Goal: Task Accomplishment & Management: Manage account settings

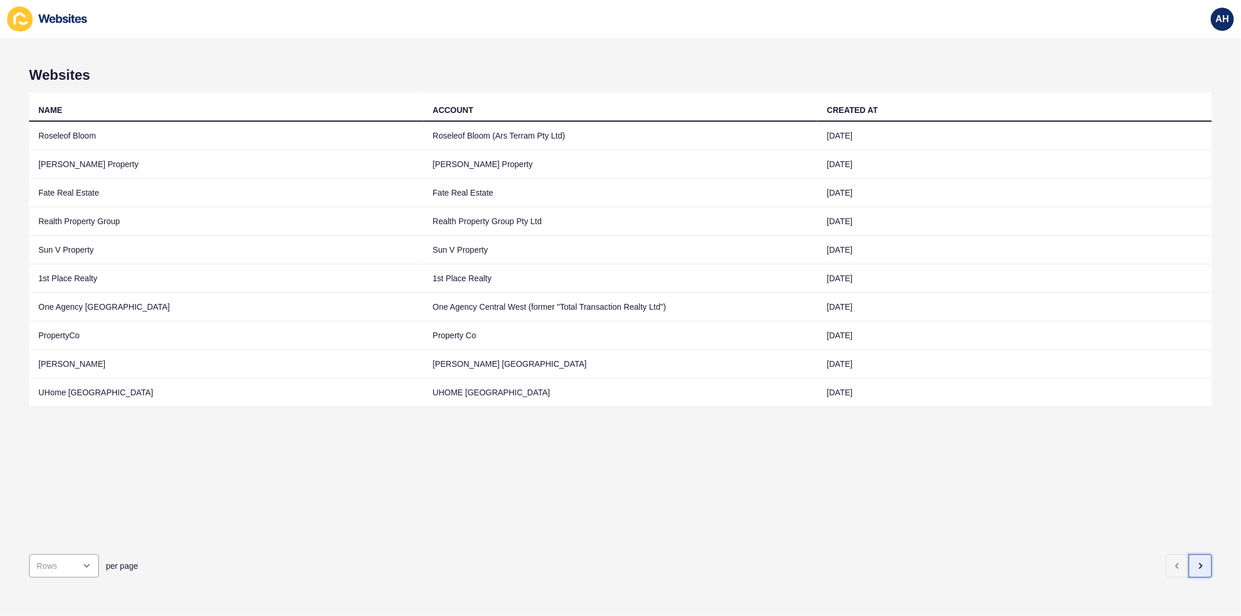
click at [1196, 561] on icon "button" at bounding box center [1200, 565] width 9 height 9
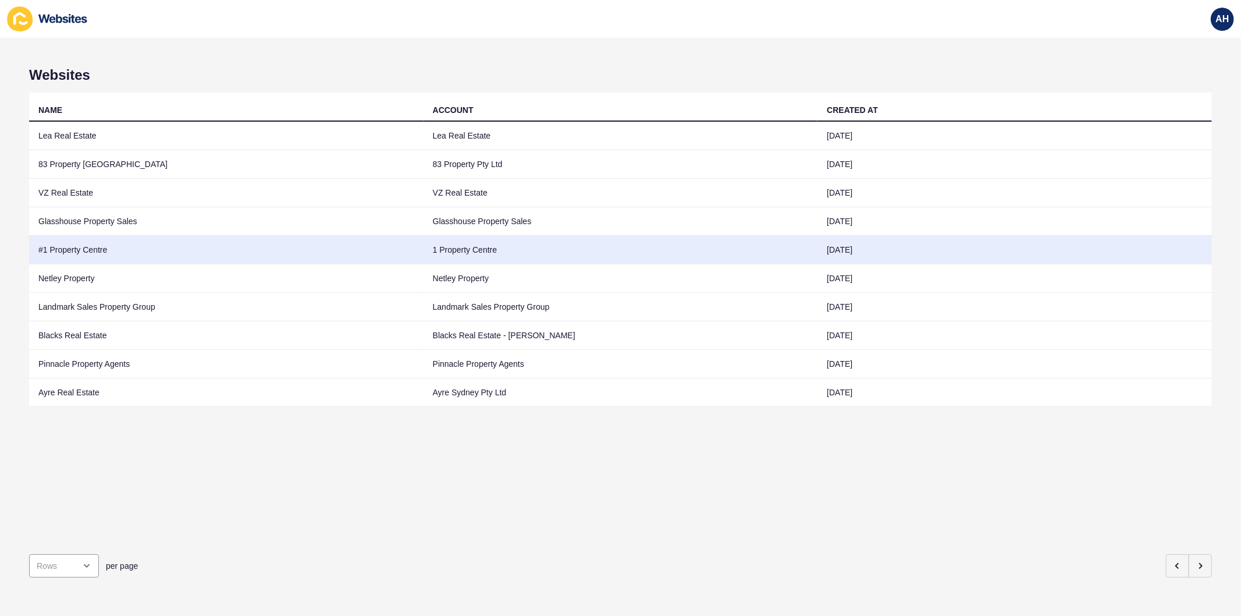
click at [435, 254] on td "1 Property Centre" at bounding box center [621, 250] width 394 height 29
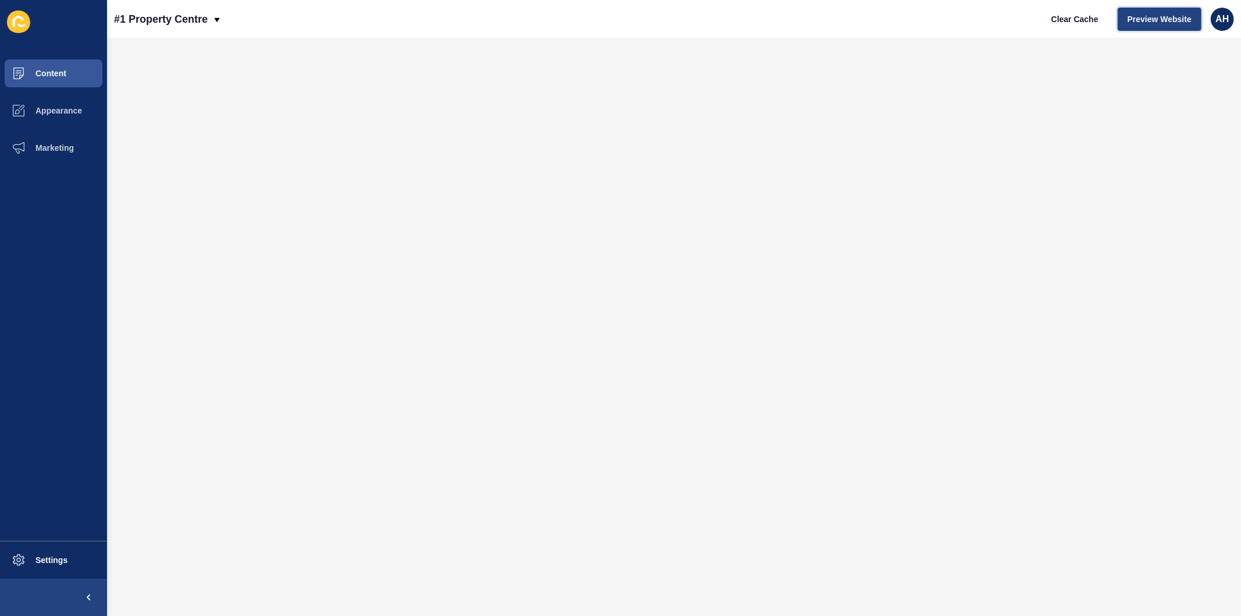
click at [1138, 22] on span "Preview Website" at bounding box center [1160, 19] width 64 height 12
click at [61, 101] on button "Appearance" at bounding box center [53, 110] width 107 height 37
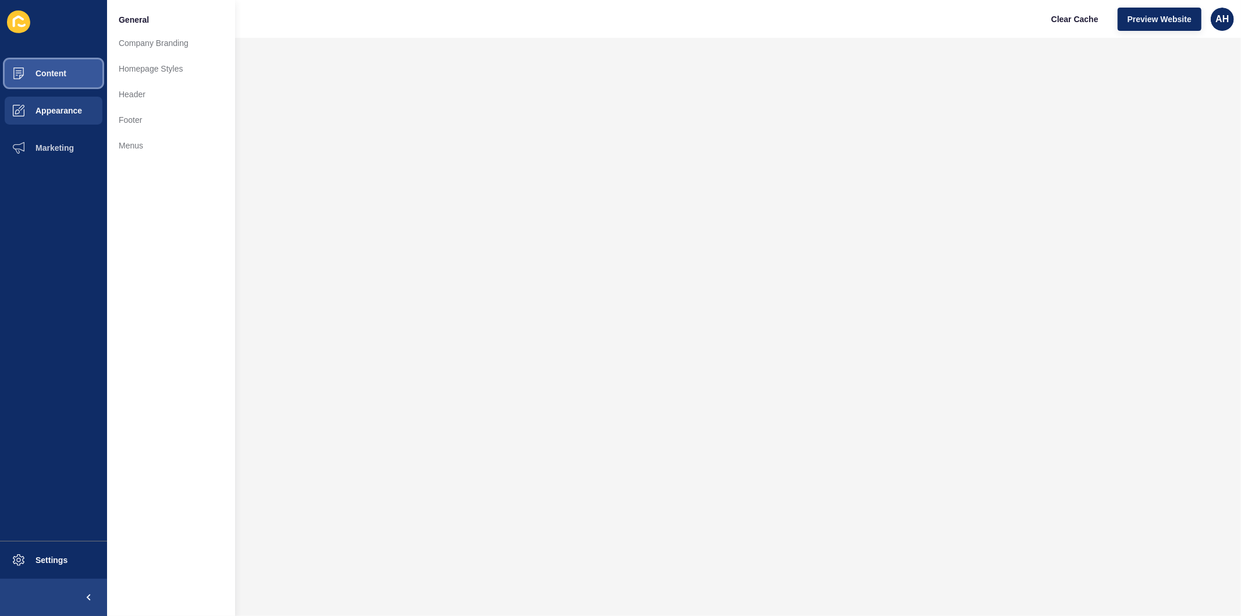
click at [71, 71] on button "Content" at bounding box center [53, 73] width 107 height 37
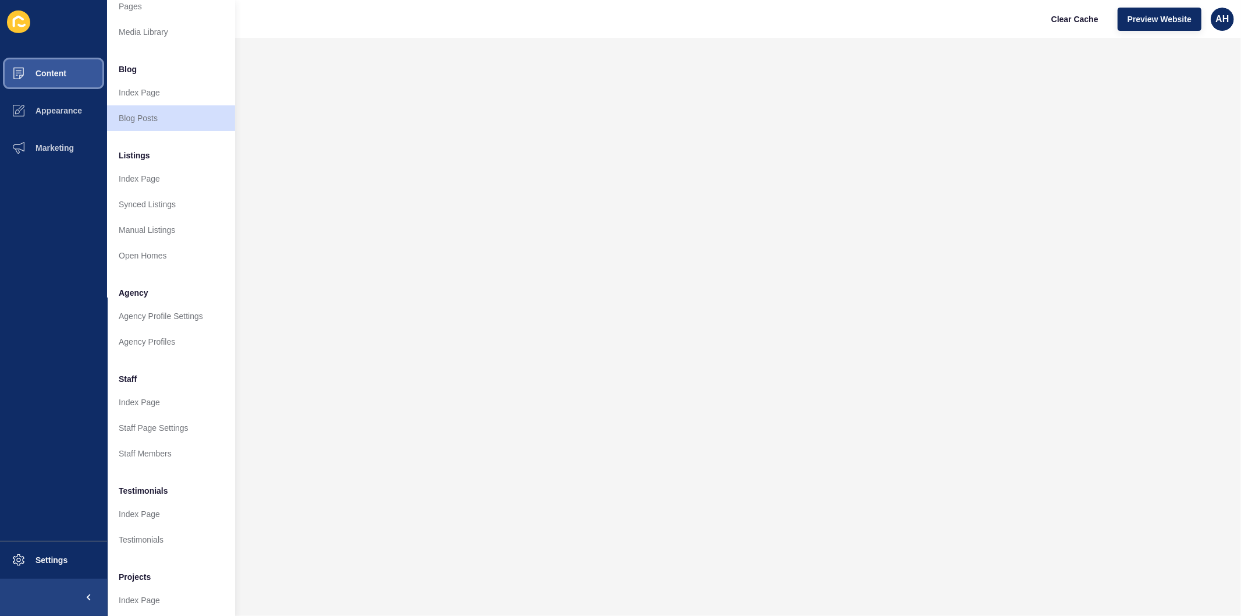
scroll to position [76, 0]
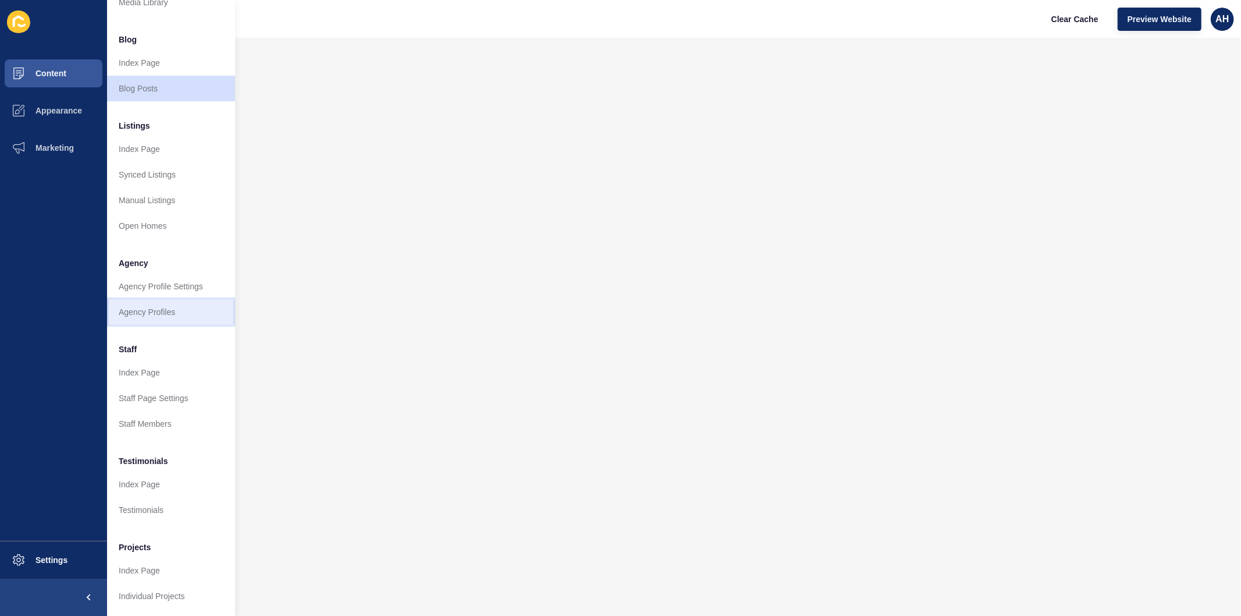
click at [158, 305] on link "Agency Profiles" at bounding box center [171, 312] width 128 height 26
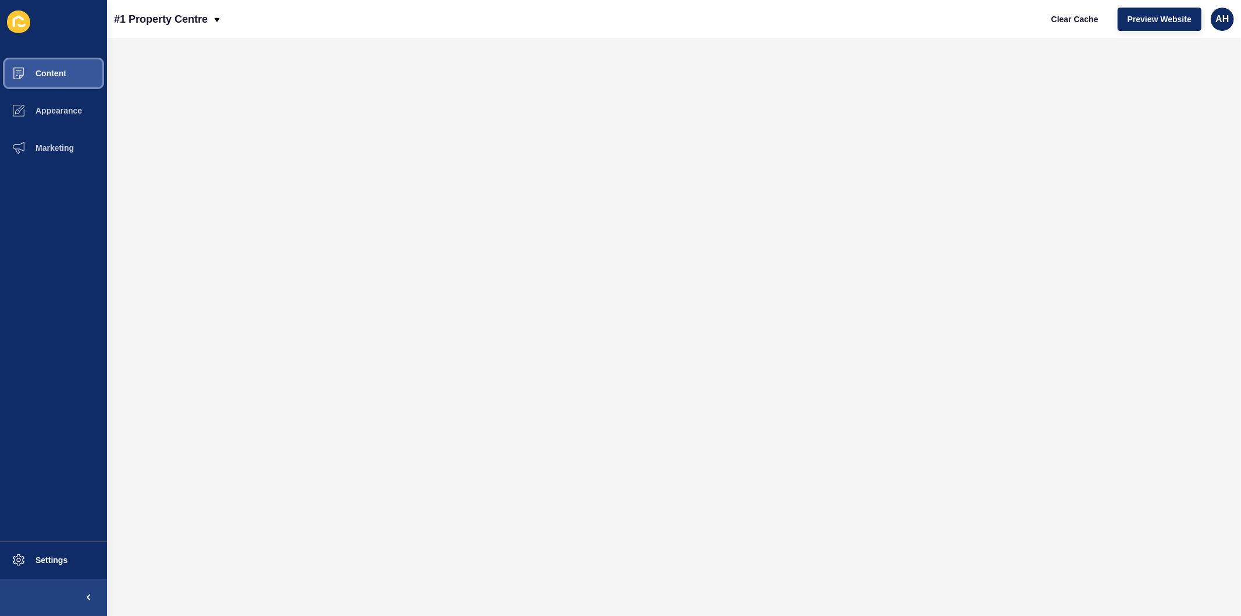
click at [56, 67] on button "Content" at bounding box center [53, 73] width 107 height 37
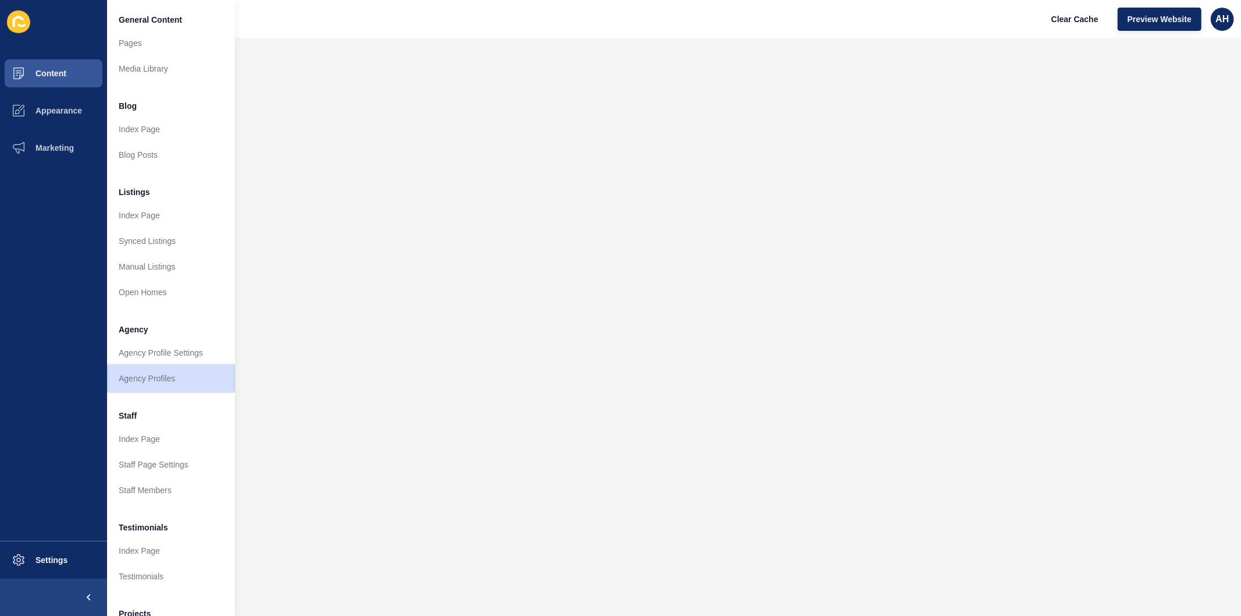
click at [123, 384] on link "Agency Profiles" at bounding box center [171, 378] width 128 height 26
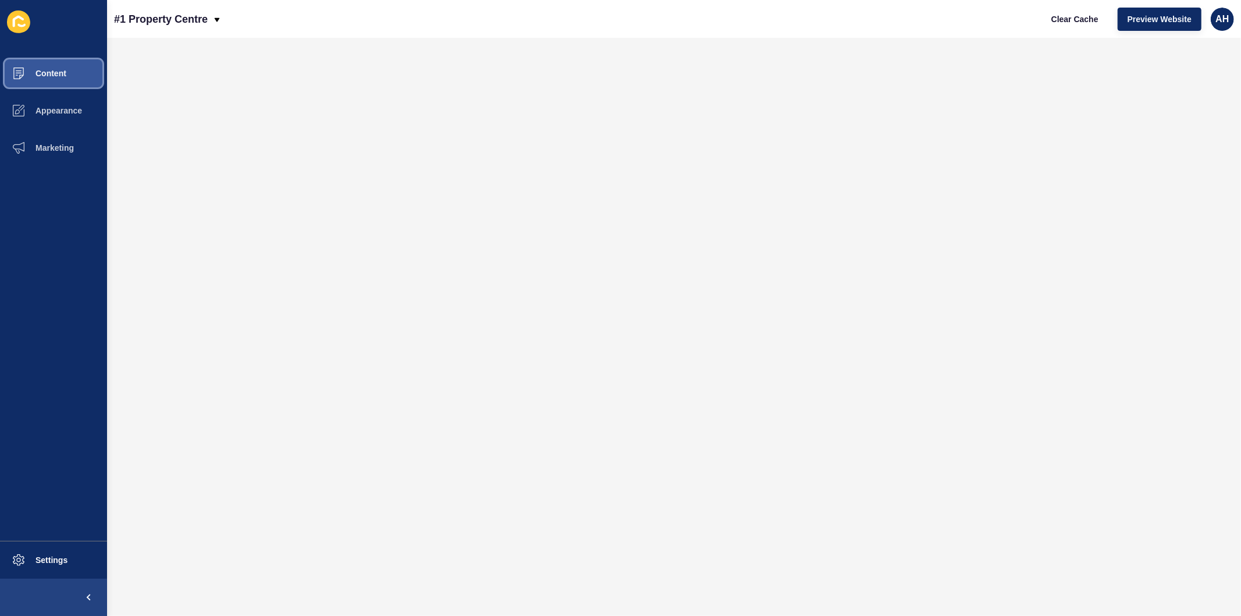
click at [65, 73] on span "Content" at bounding box center [32, 73] width 68 height 9
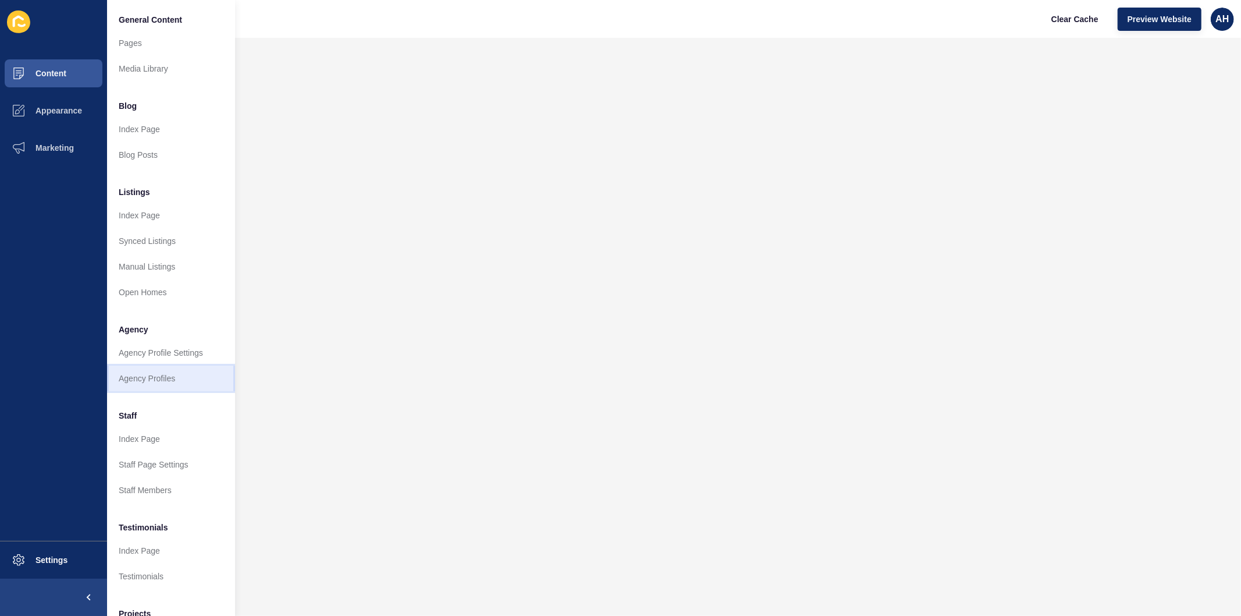
click at [159, 374] on link "Agency Profiles" at bounding box center [171, 378] width 128 height 26
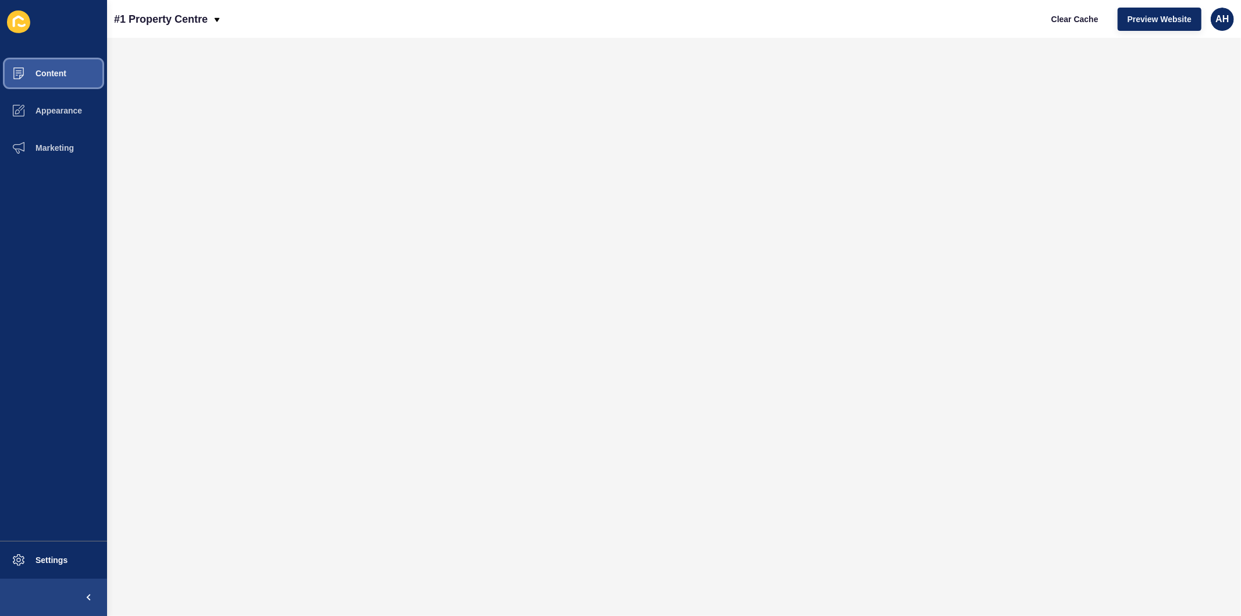
click at [41, 65] on button "Content" at bounding box center [53, 73] width 107 height 37
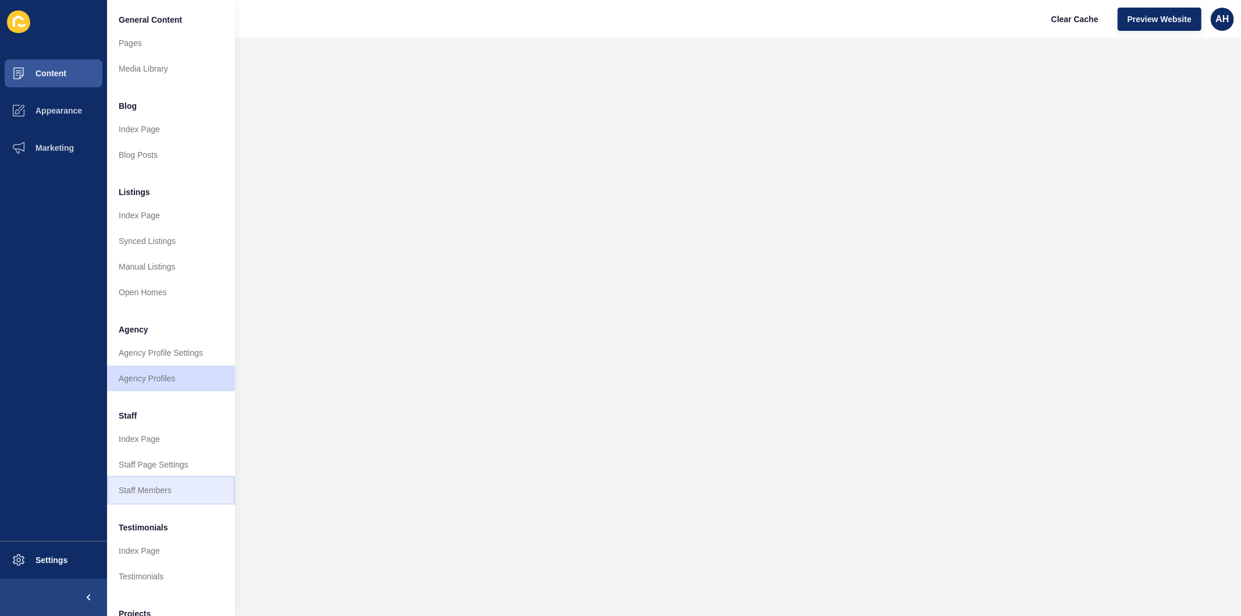
click at [141, 484] on link "Staff Members" at bounding box center [171, 490] width 128 height 26
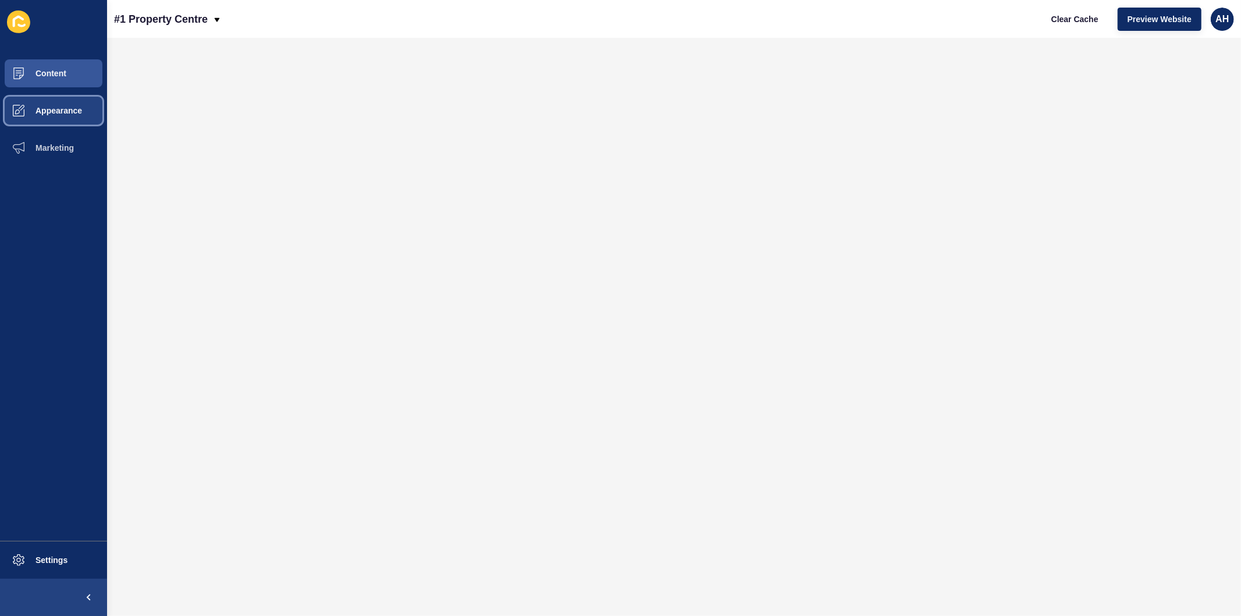
click at [35, 111] on span "Appearance" at bounding box center [40, 110] width 84 height 9
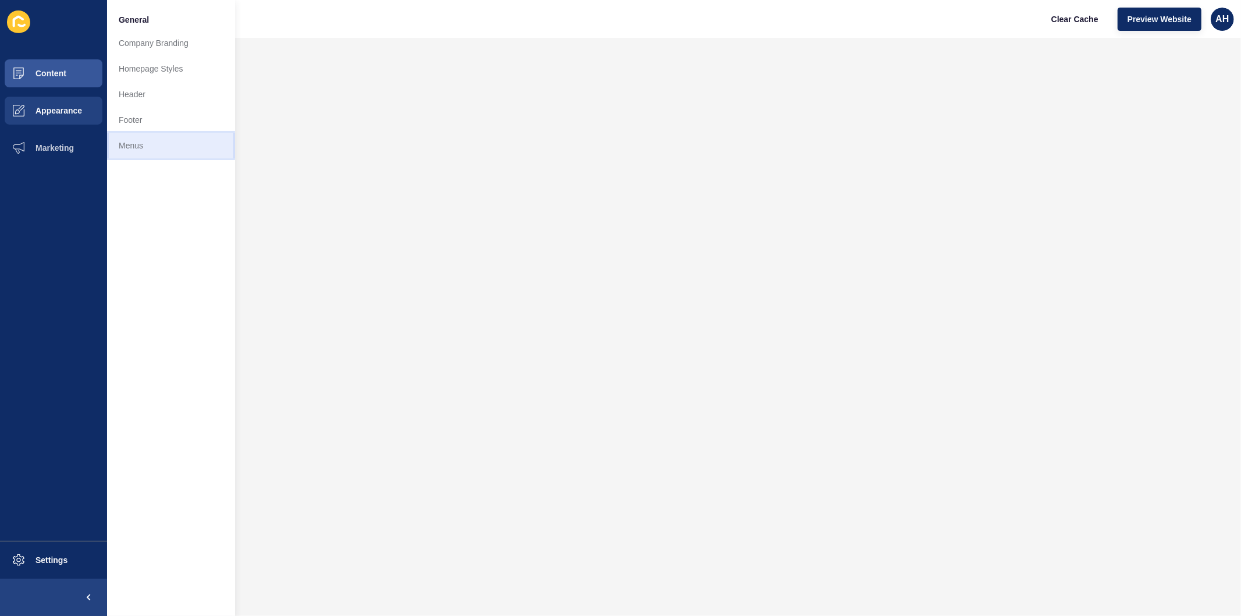
click at [137, 151] on link "Menus" at bounding box center [171, 146] width 128 height 26
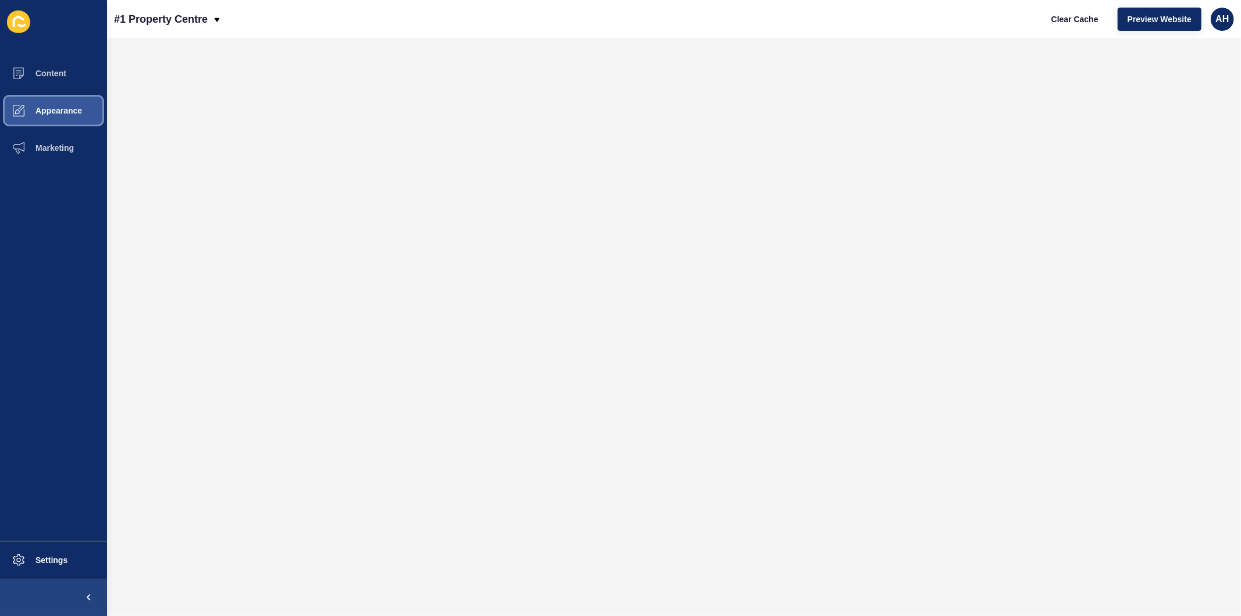
click at [59, 109] on span "Appearance" at bounding box center [40, 110] width 84 height 9
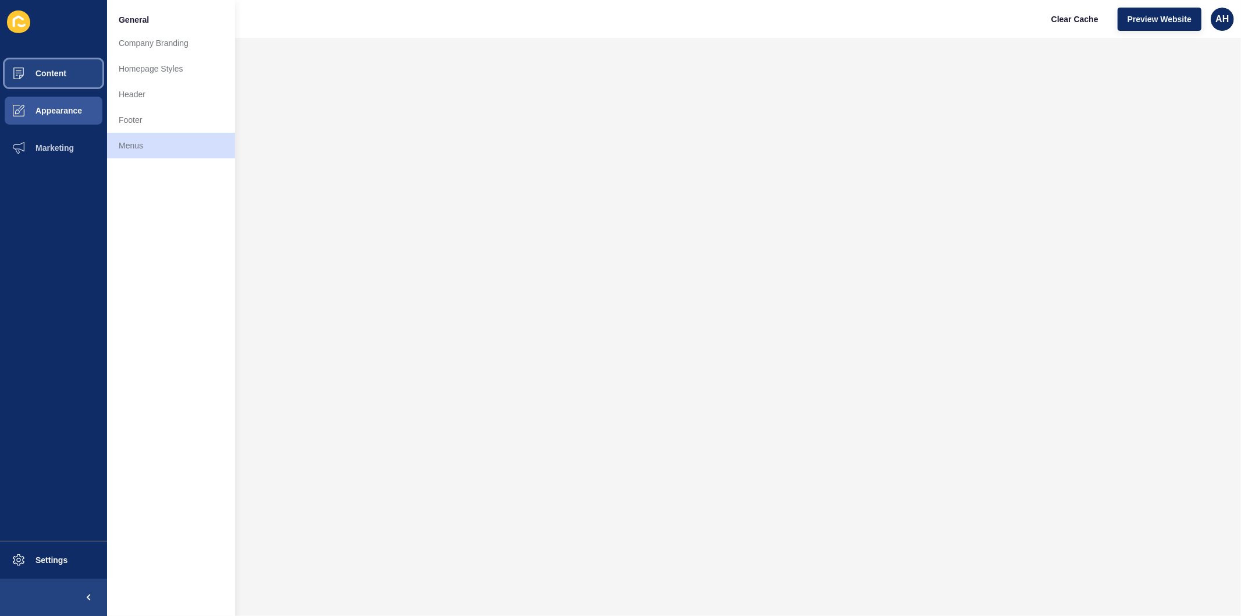
click at [62, 76] on span "Content" at bounding box center [32, 73] width 68 height 9
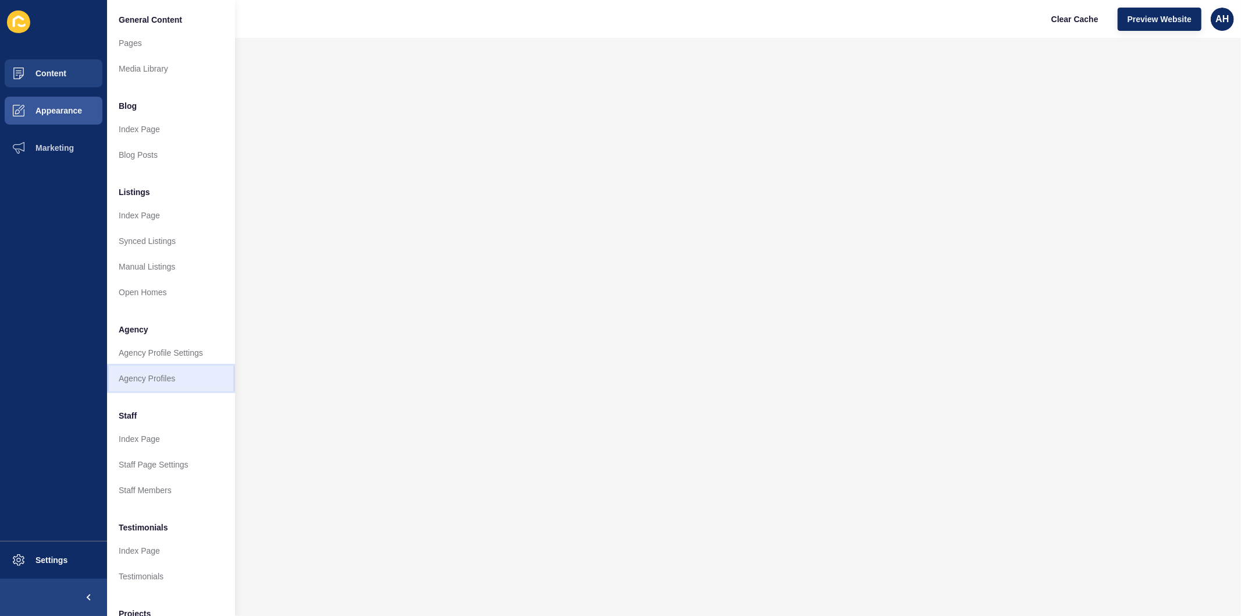
click at [158, 374] on link "Agency Profiles" at bounding box center [171, 378] width 128 height 26
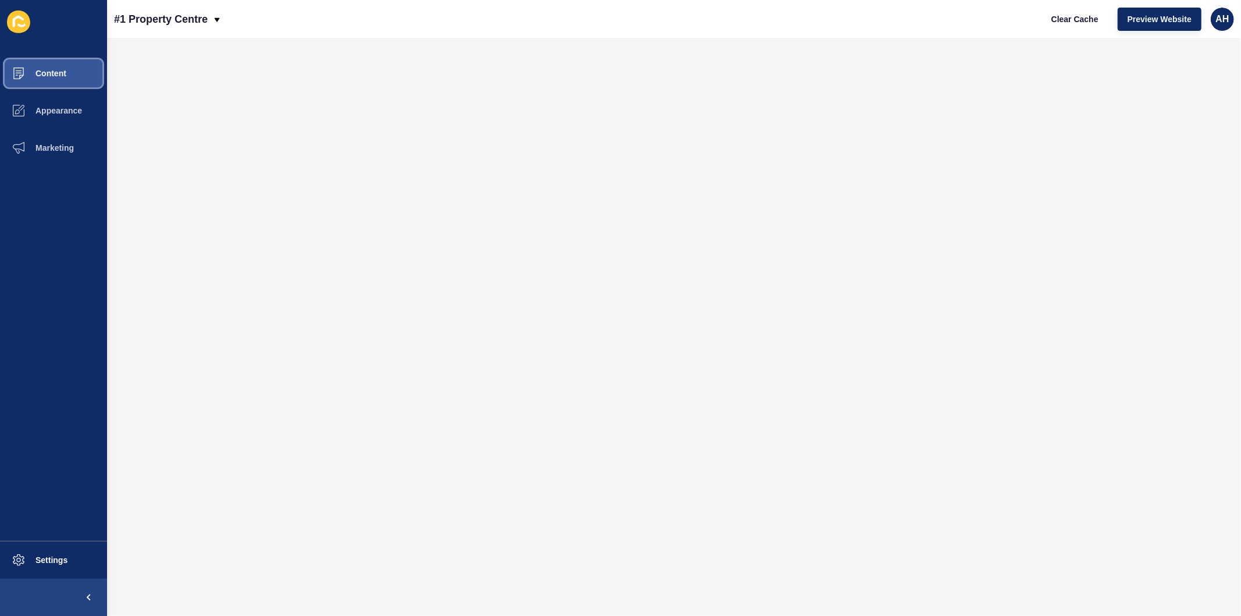
click at [45, 73] on span "Content" at bounding box center [32, 73] width 68 height 9
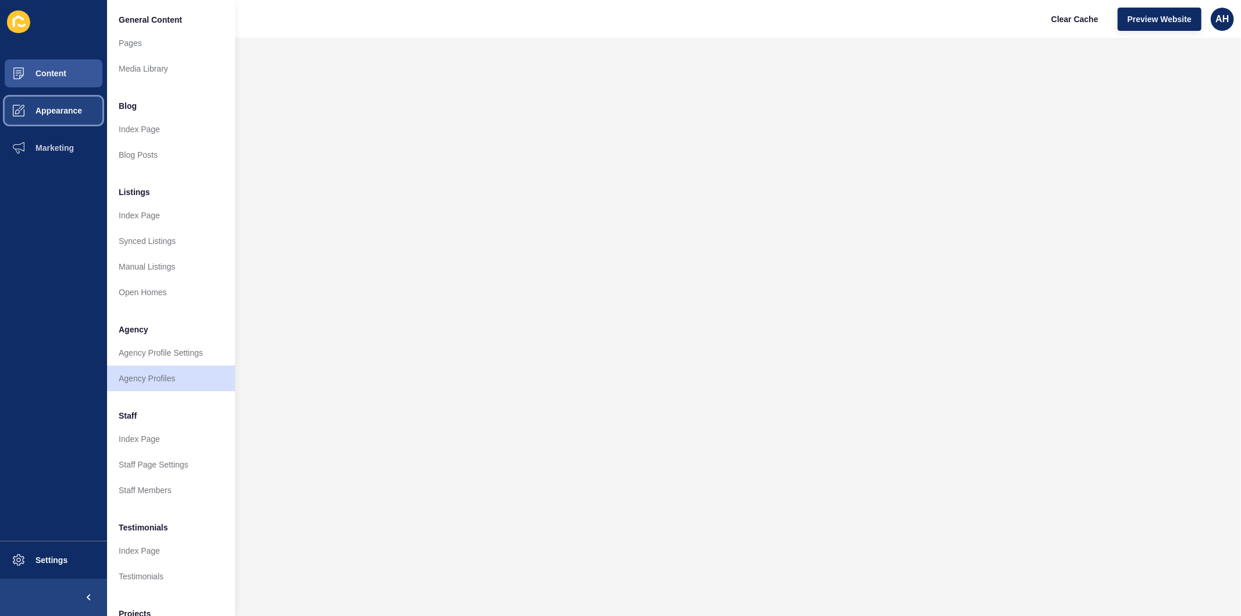
click at [59, 113] on span "Appearance" at bounding box center [40, 110] width 84 height 9
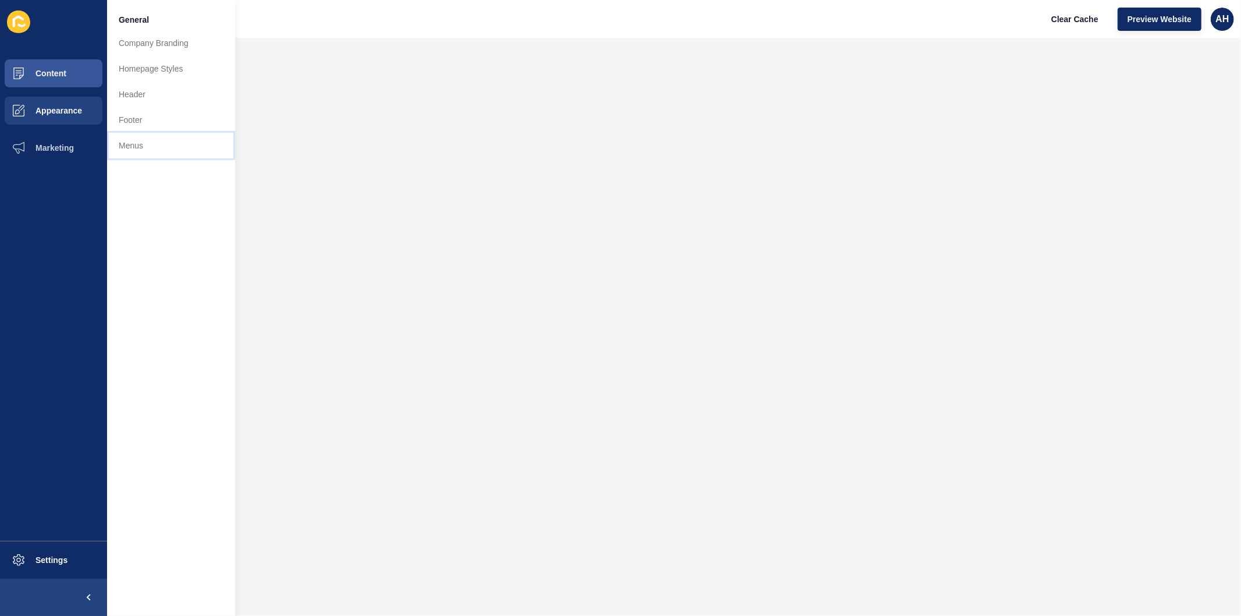
click at [127, 146] on link "Menus" at bounding box center [171, 146] width 128 height 26
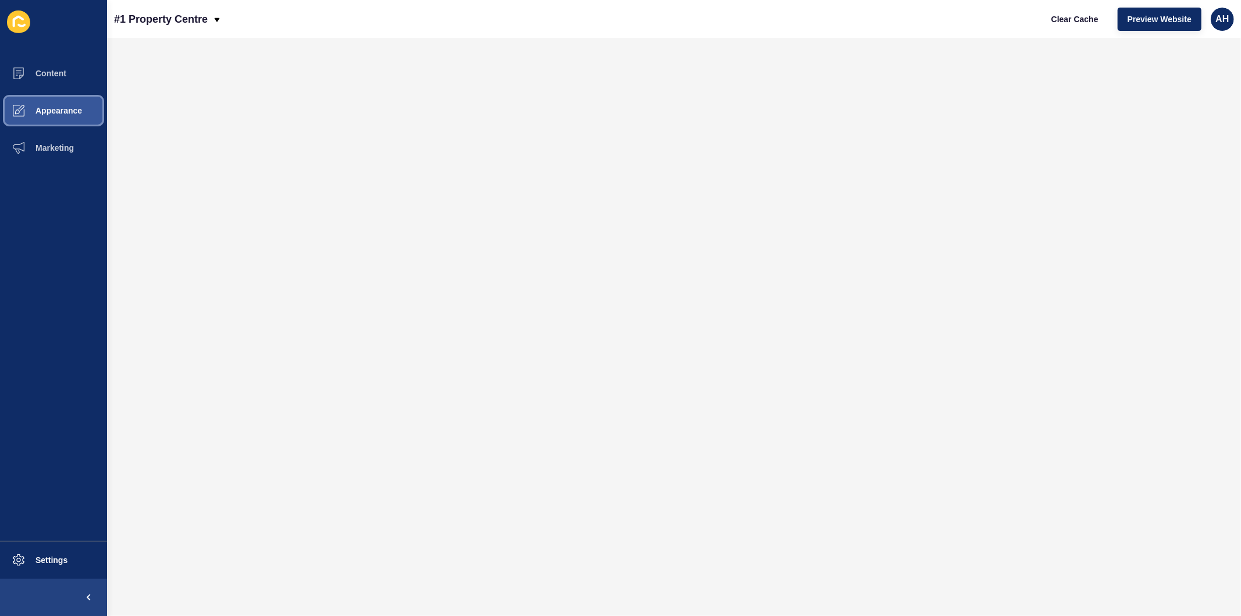
click at [26, 115] on span at bounding box center [18, 110] width 37 height 37
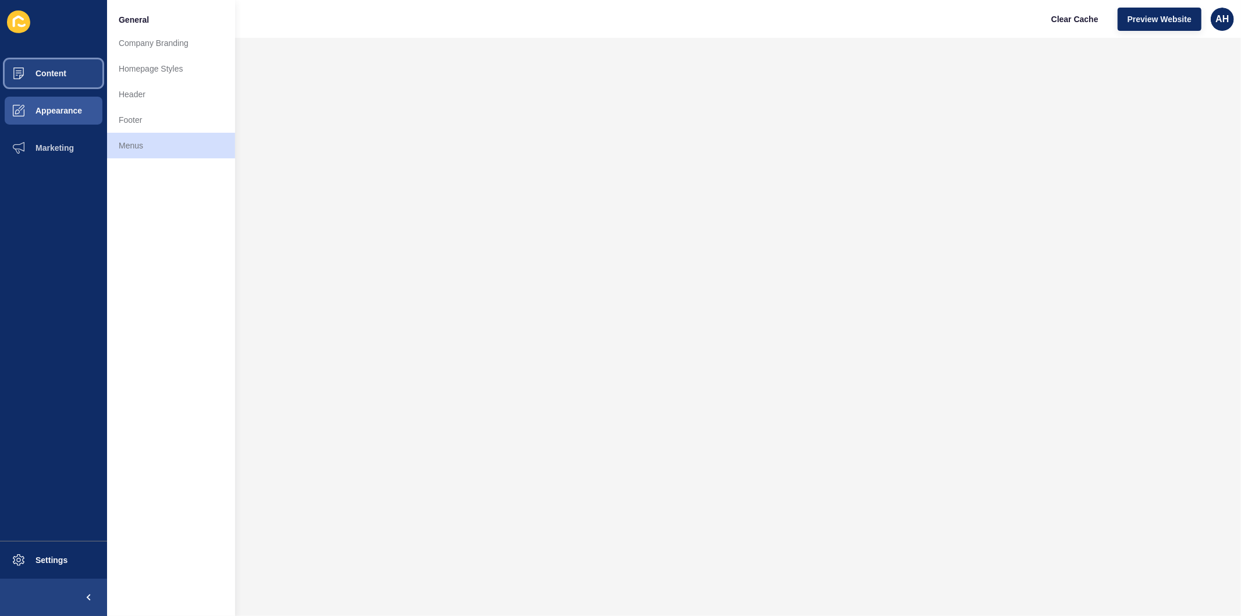
click at [52, 72] on span "Content" at bounding box center [32, 73] width 68 height 9
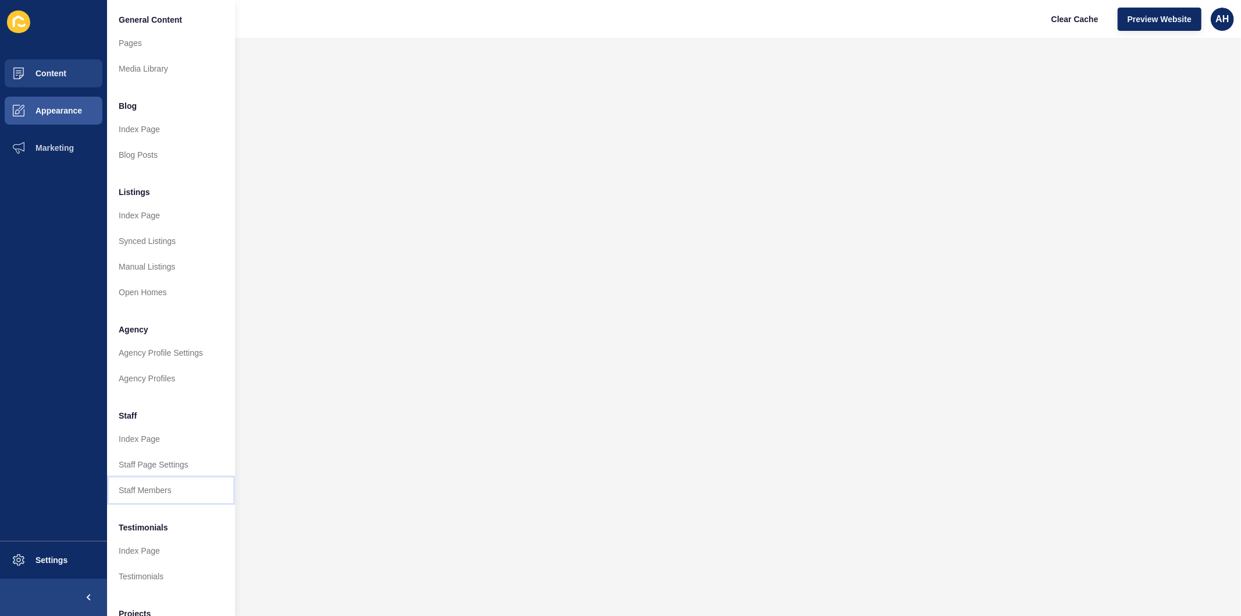
click at [129, 485] on link "Staff Members" at bounding box center [171, 490] width 128 height 26
